Goal: Communication & Community: Answer question/provide support

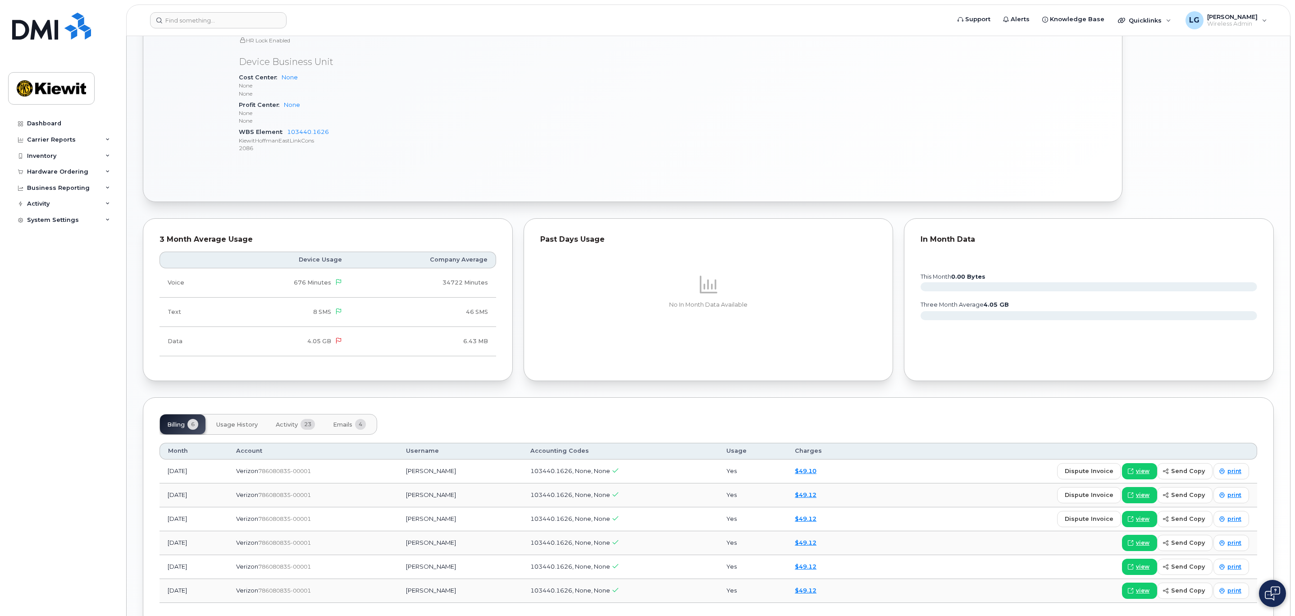
scroll to position [491, 0]
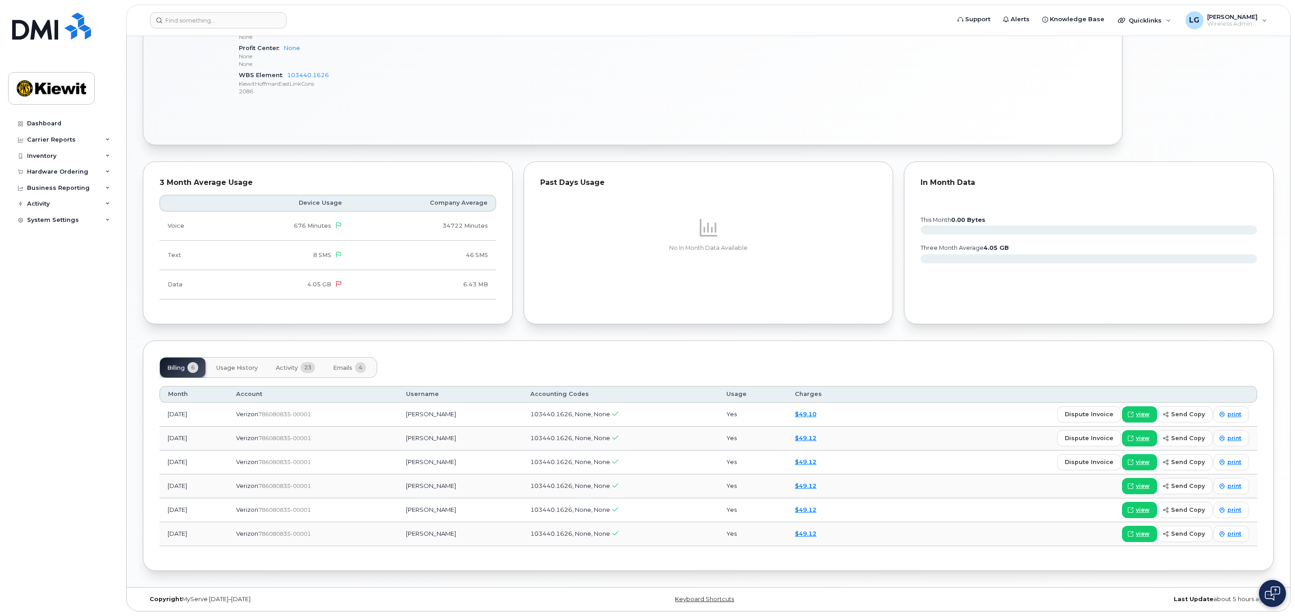
click at [288, 360] on button "Activity 23" at bounding box center [296, 367] width 54 height 20
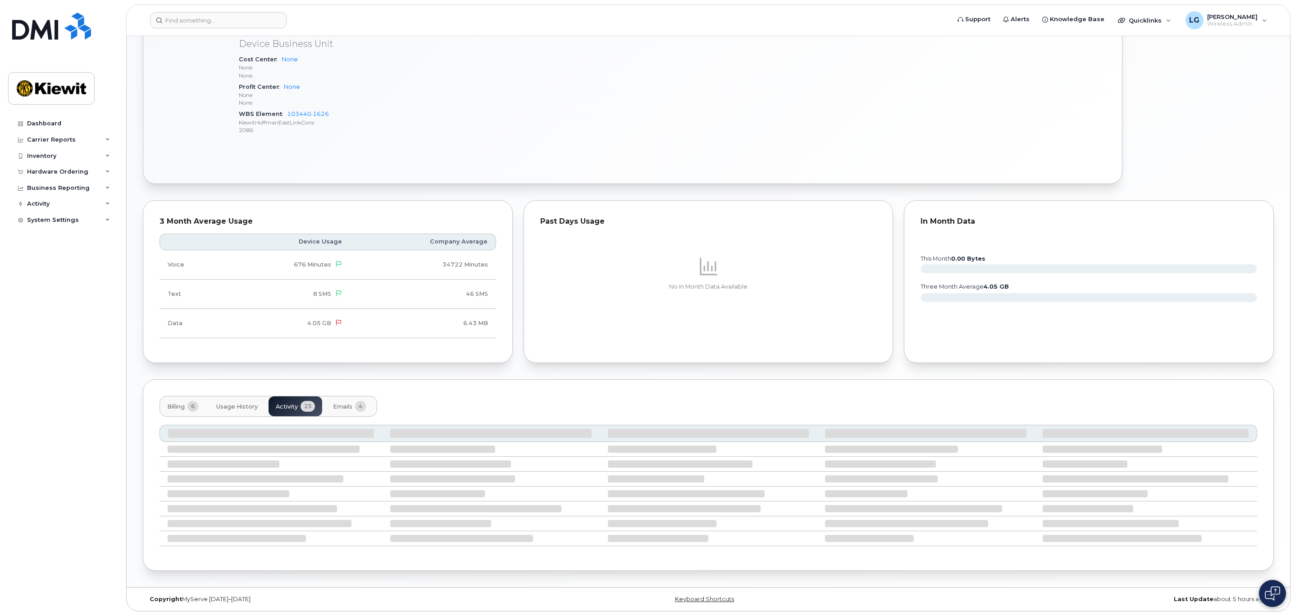
scroll to position [452, 0]
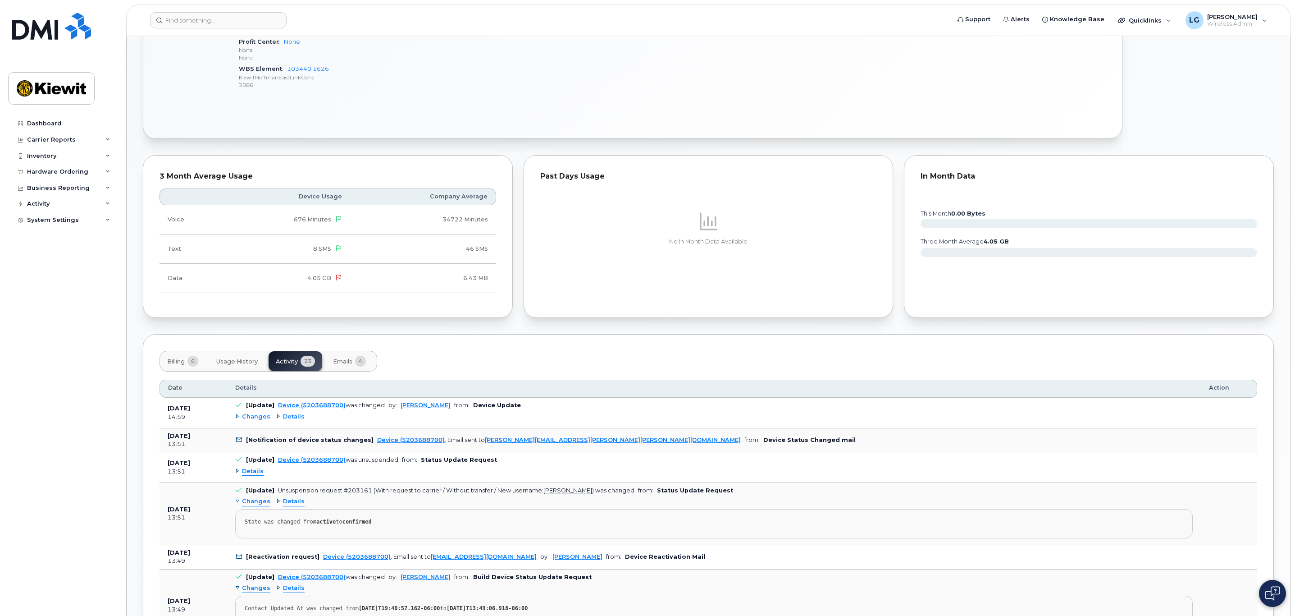
drag, startPoint x: 348, startPoint y: 368, endPoint x: 383, endPoint y: 366, distance: 34.7
click at [354, 368] on button "Emails 4" at bounding box center [349, 361] width 47 height 20
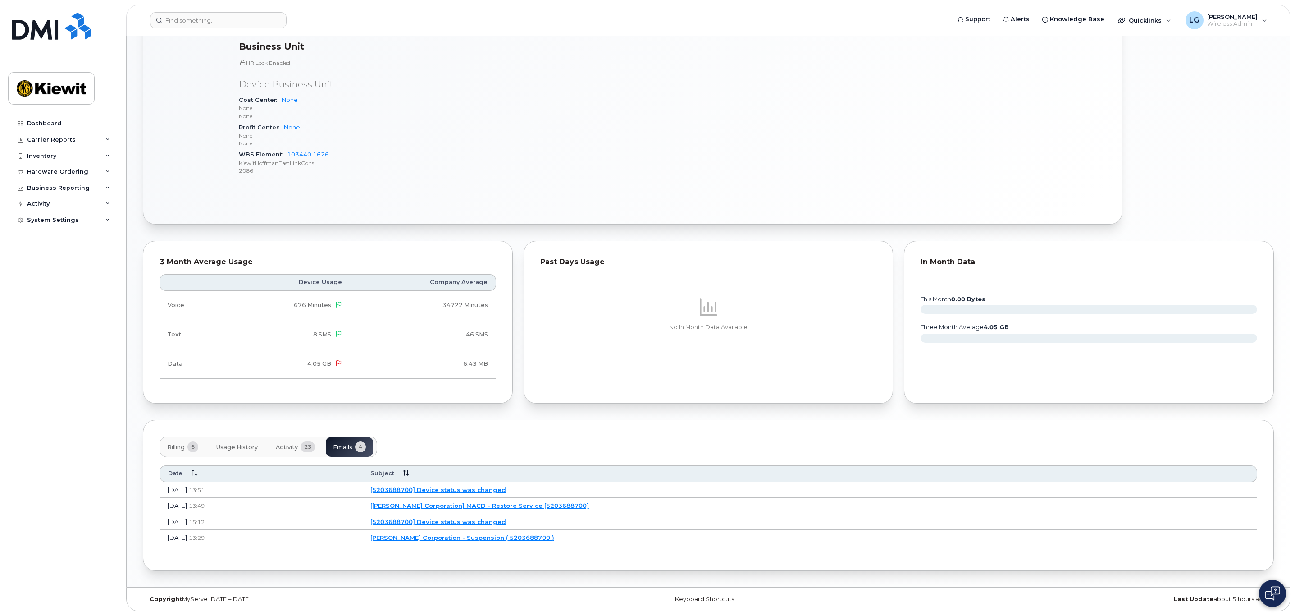
scroll to position [411, 0]
click at [293, 445] on span "Activity" at bounding box center [287, 446] width 22 height 7
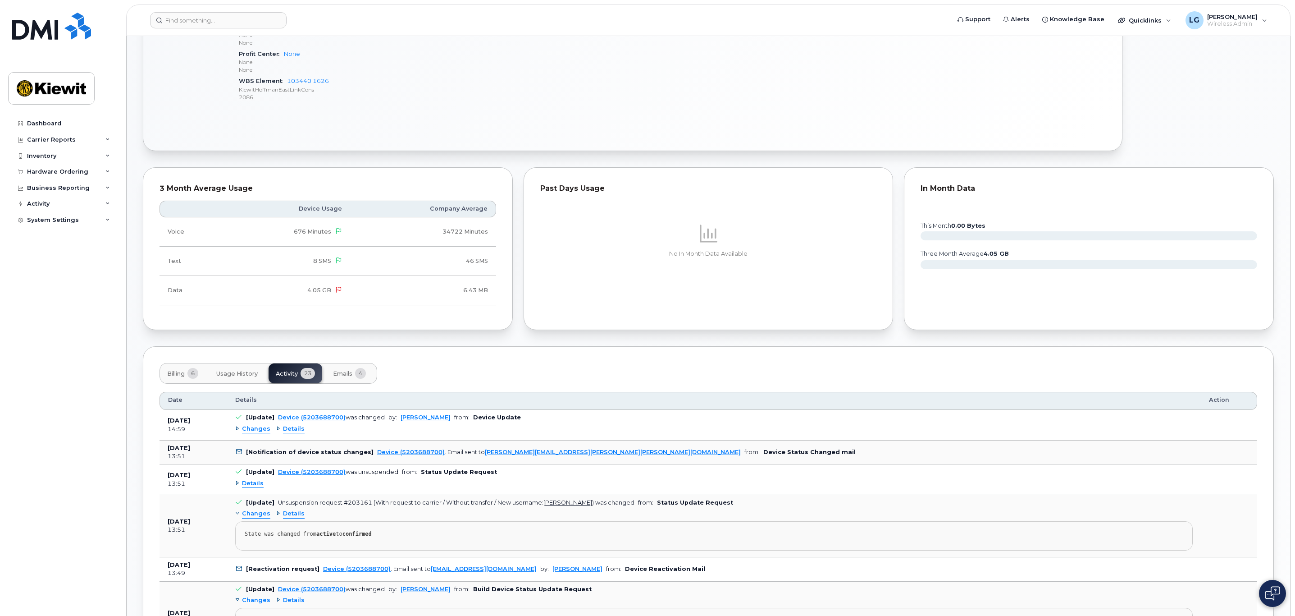
click at [223, 370] on button "Usage History" at bounding box center [237, 373] width 56 height 20
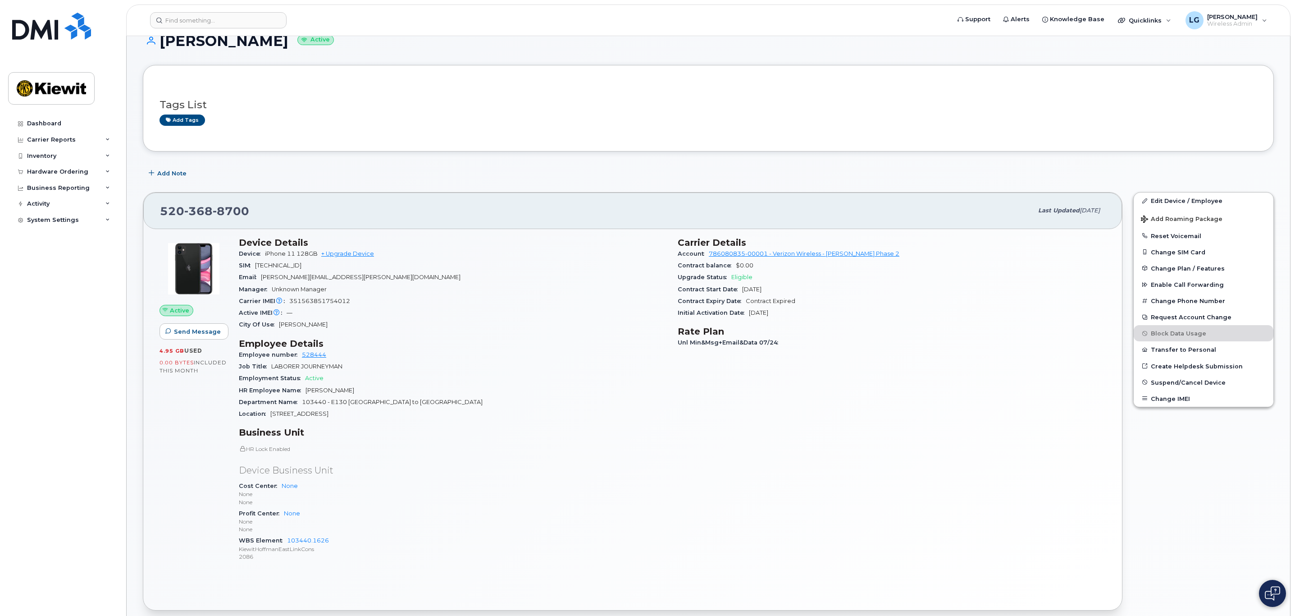
scroll to position [0, 0]
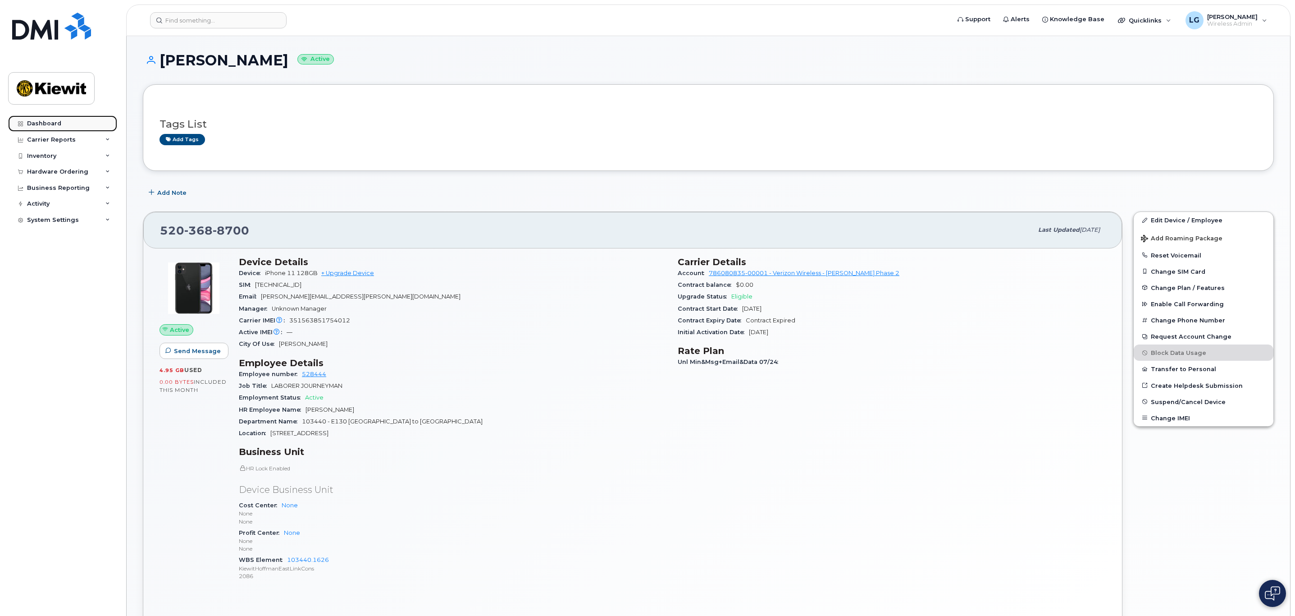
click at [49, 118] on link "Dashboard" at bounding box center [62, 123] width 109 height 16
click at [188, 352] on span "Send Message" at bounding box center [197, 351] width 47 height 9
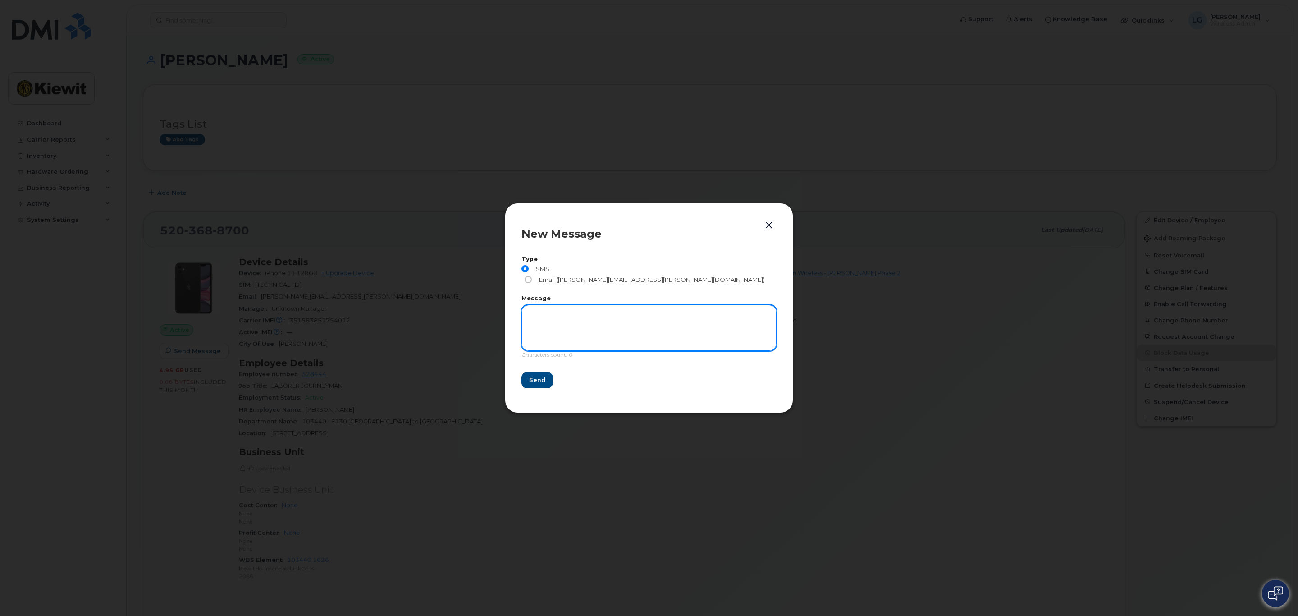
click at [725, 320] on textarea at bounding box center [648, 328] width 255 height 46
type textarea "Text message test"
click at [530, 377] on span "Send" at bounding box center [537, 379] width 16 height 9
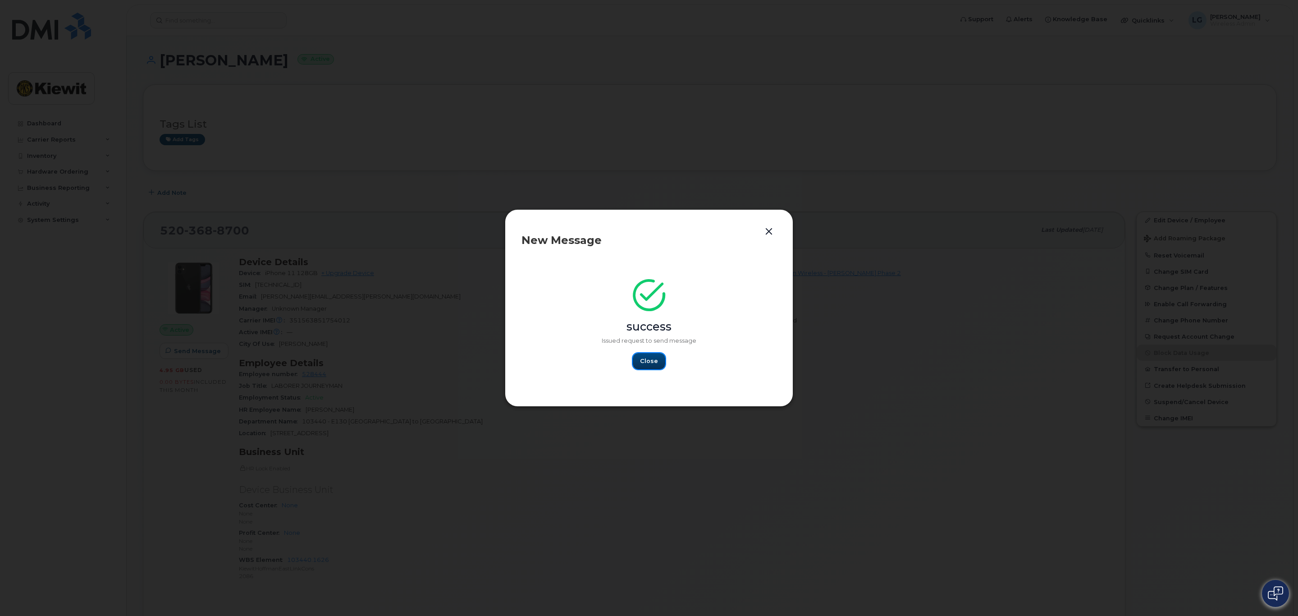
click at [655, 365] on span "Close" at bounding box center [649, 361] width 18 height 9
